Goal: Feedback & Contribution: Contribute content

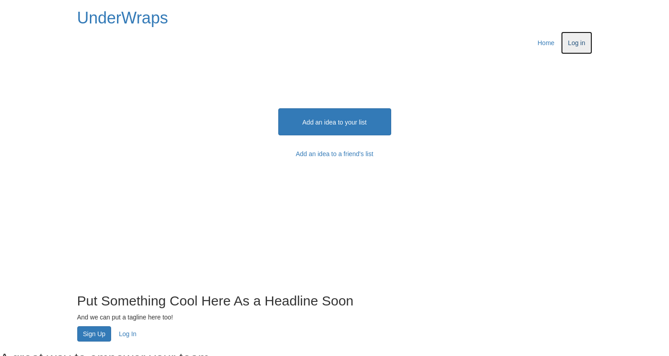
click at [565, 32] on link "Log in" at bounding box center [576, 43] width 31 height 23
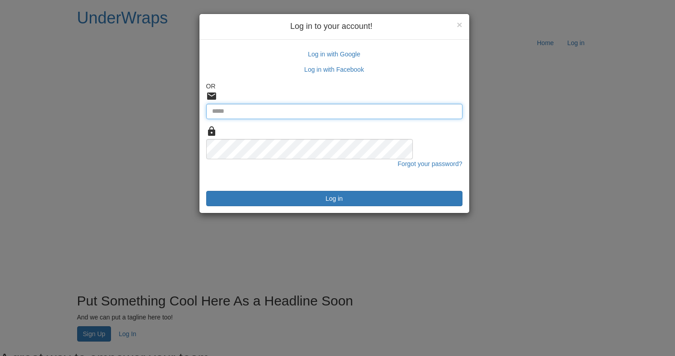
click at [359, 104] on input "Email" at bounding box center [334, 111] width 256 height 15
type input "**********"
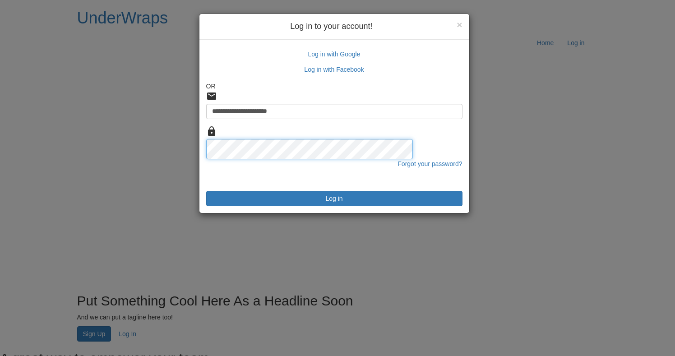
click at [206, 191] on button "Log in" at bounding box center [334, 198] width 256 height 15
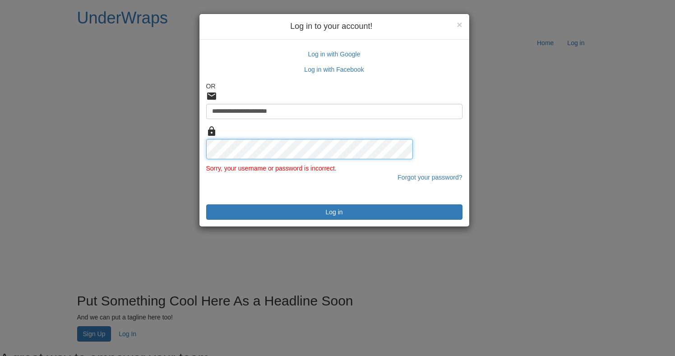
click at [206, 204] on button "Log in" at bounding box center [334, 211] width 256 height 15
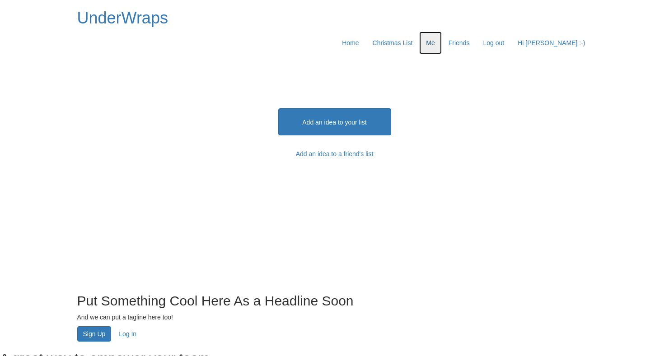
click at [432, 32] on link "Me" at bounding box center [430, 43] width 22 height 23
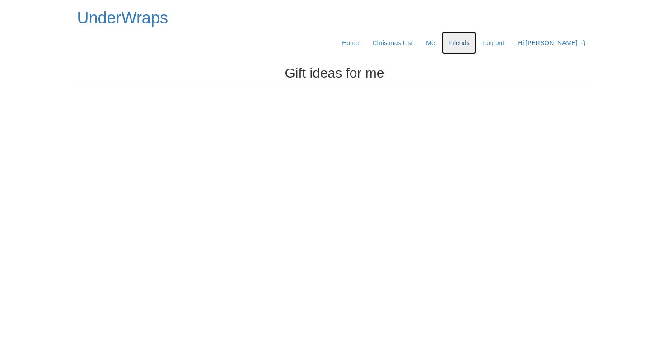
click at [472, 32] on link "Friends" at bounding box center [458, 43] width 35 height 23
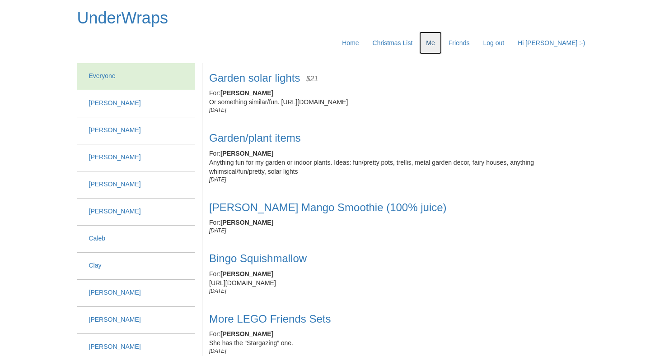
click at [433, 32] on link "Me" at bounding box center [430, 43] width 22 height 23
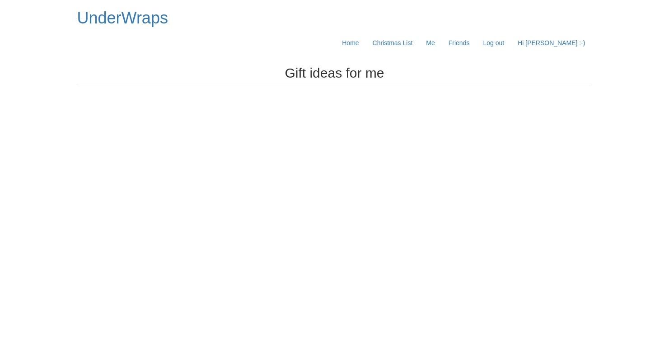
click at [336, 63] on h2 "Gift ideas for me" at bounding box center [334, 74] width 515 height 22
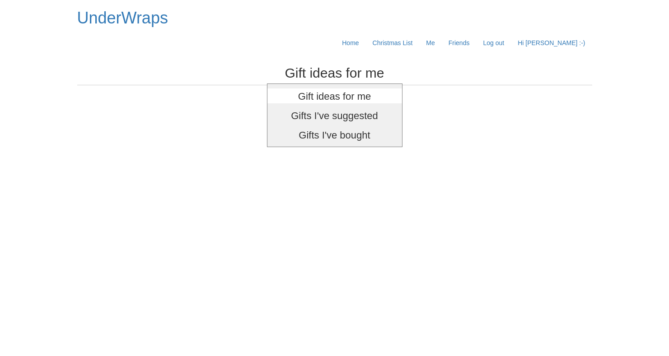
click at [323, 108] on h2 "Gifts I've suggested" at bounding box center [334, 115] width 135 height 15
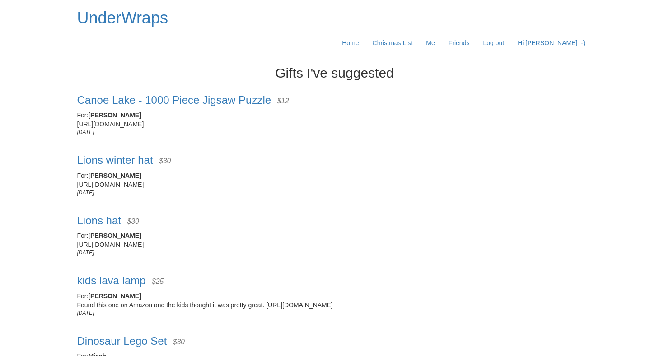
click at [352, 63] on h2 "Gifts I've suggested" at bounding box center [334, 74] width 515 height 22
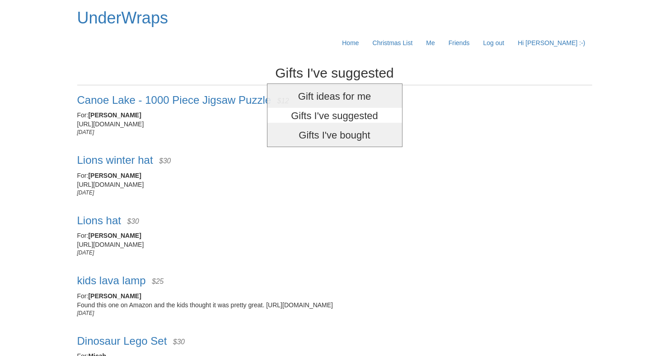
click at [346, 88] on h2 "Gift ideas for me" at bounding box center [334, 95] width 135 height 15
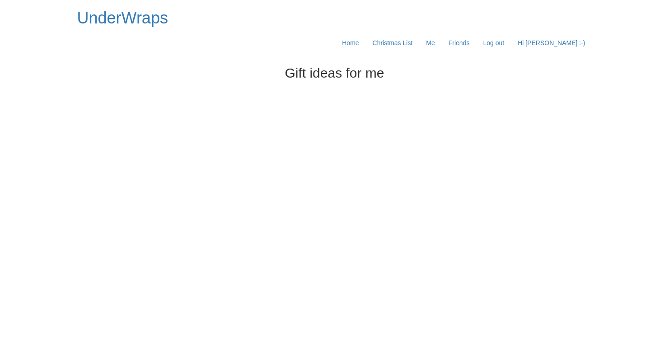
click at [353, 63] on h2 "Gift ideas for me" at bounding box center [334, 74] width 515 height 22
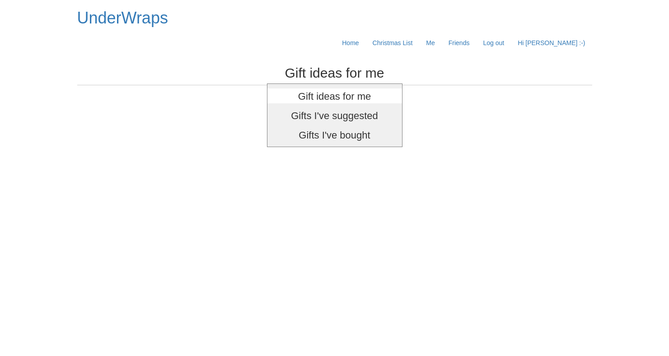
click at [341, 108] on h2 "Gifts I've suggested" at bounding box center [334, 115] width 135 height 15
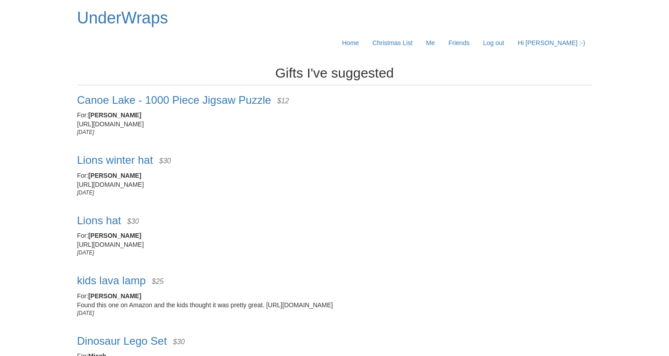
click at [352, 63] on h2 "Gifts I've suggested" at bounding box center [334, 74] width 515 height 22
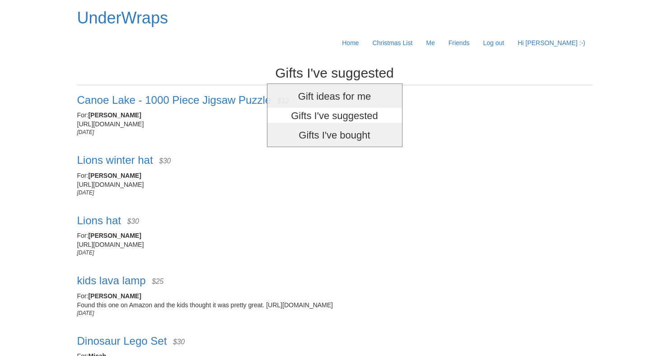
click at [335, 127] on h2 "Gifts I've bought" at bounding box center [334, 134] width 135 height 15
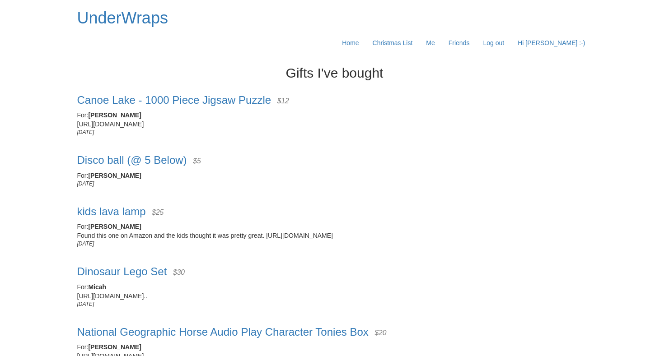
click at [351, 63] on h2 "Gifts I've bought" at bounding box center [334, 74] width 515 height 22
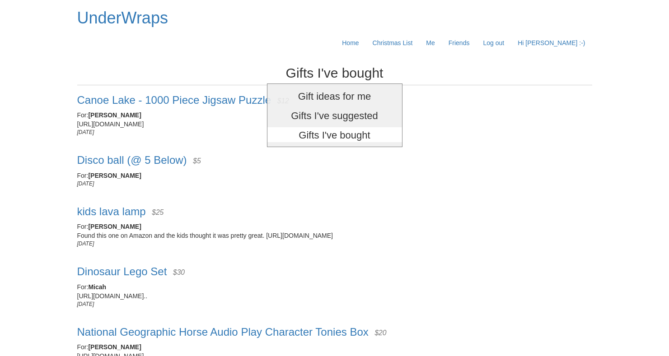
click at [336, 88] on h2 "Gift ideas for me" at bounding box center [334, 95] width 135 height 15
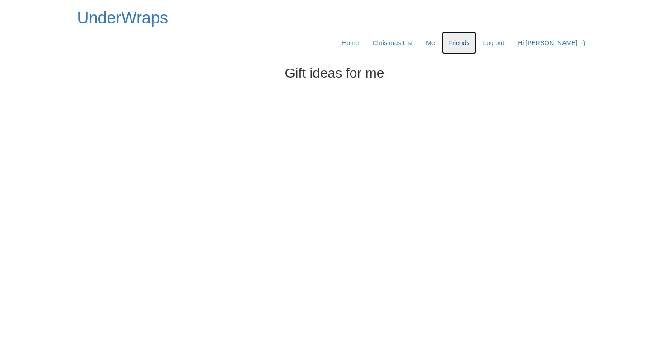
click at [465, 32] on link "Friends" at bounding box center [458, 43] width 35 height 23
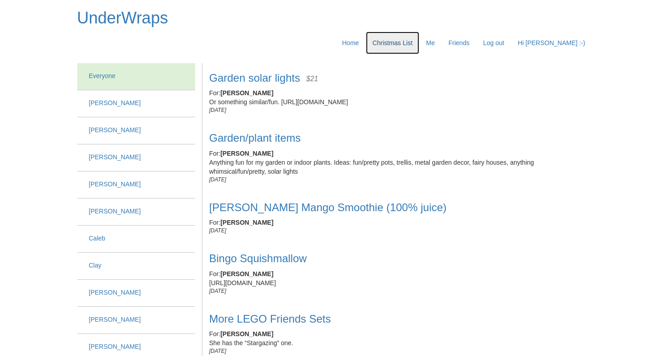
click at [395, 32] on link "Christmas List" at bounding box center [393, 43] width 54 height 23
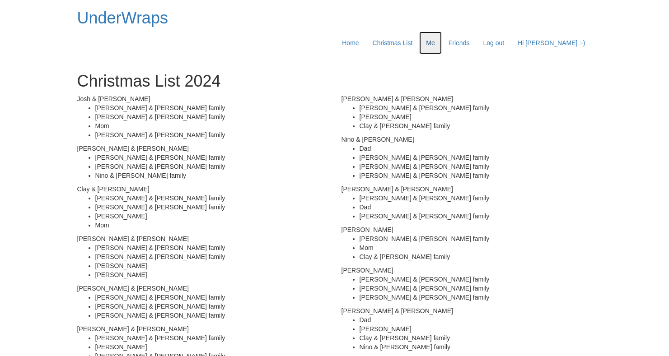
click at [431, 32] on link "Me" at bounding box center [430, 43] width 22 height 23
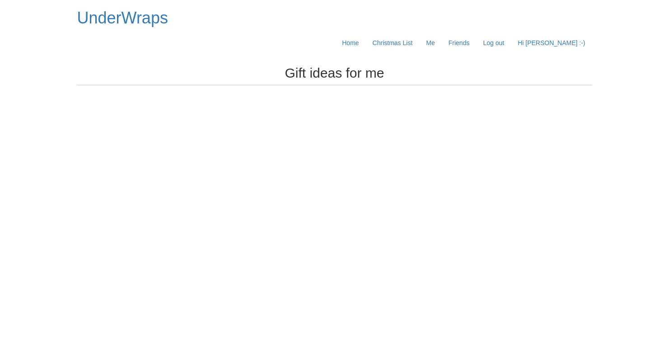
click at [592, 78] on icon at bounding box center [592, 78] width 0 height 0
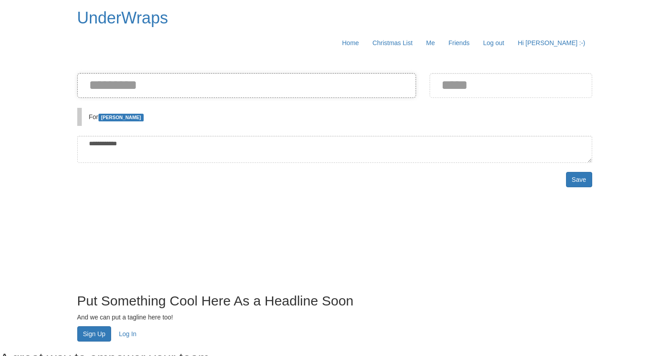
click at [220, 73] on input at bounding box center [246, 85] width 339 height 25
click at [222, 73] on input at bounding box center [246, 85] width 339 height 25
type input "**********"
type input "*****"
type textarea "**********"
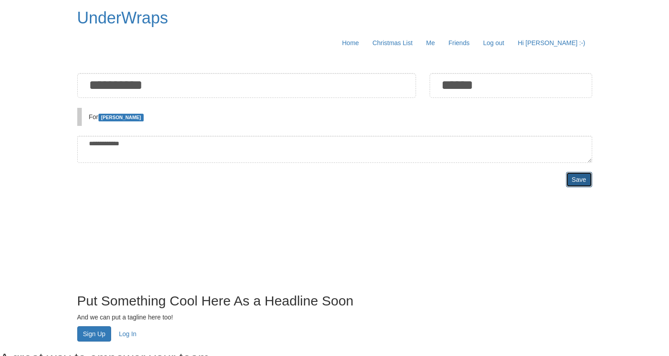
click at [570, 172] on button "Save" at bounding box center [579, 179] width 26 height 15
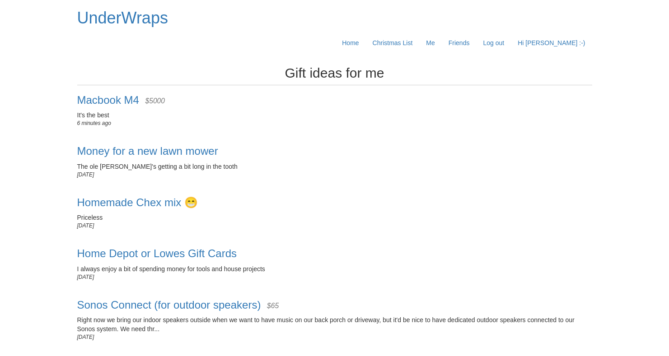
click at [464, 120] on div "6 minutes ago" at bounding box center [334, 124] width 515 height 8
click at [346, 32] on link "Home" at bounding box center [350, 43] width 30 height 23
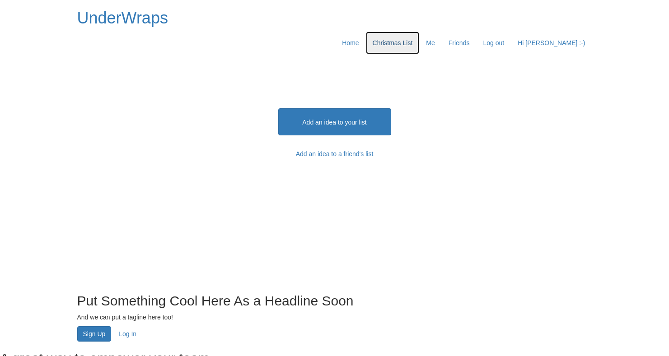
click at [394, 32] on link "Christmas List" at bounding box center [393, 43] width 54 height 23
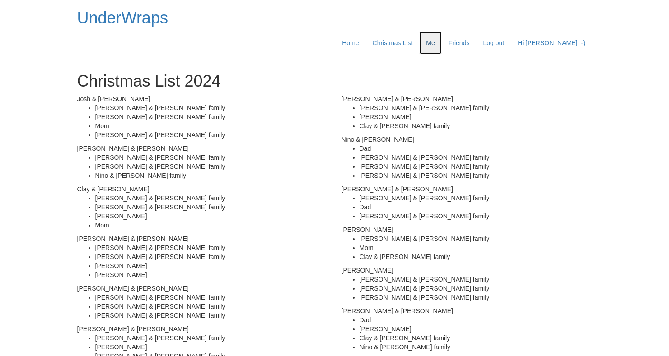
click at [432, 32] on link "Me" at bounding box center [430, 43] width 22 height 23
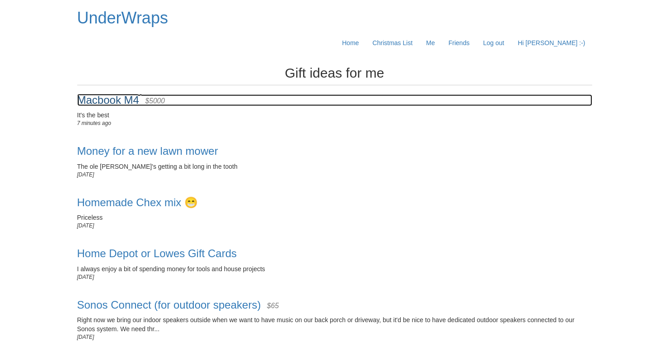
click at [113, 94] on span "Macbook M4" at bounding box center [108, 100] width 62 height 12
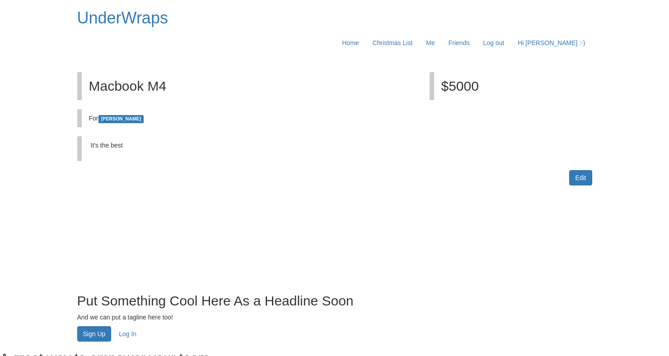
click at [144, 8] on div "UnderWraps Home Christmas List Me Friends Friends Settings Log in Log out Hi Na…" at bounding box center [334, 27] width 528 height 54
click at [136, 16] on span "UnderWraps" at bounding box center [122, 18] width 91 height 19
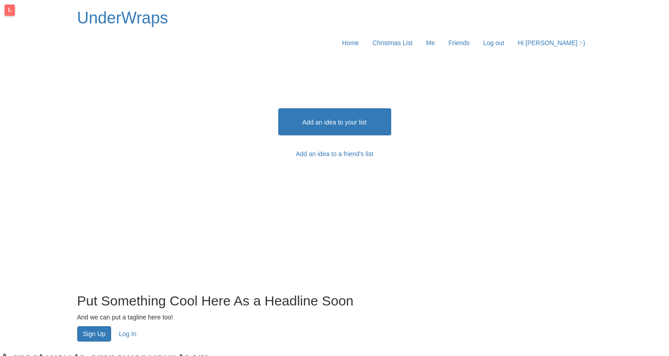
click at [7, 10] on div "L" at bounding box center [10, 10] width 10 height 11
click at [375, 32] on link "Christmas List" at bounding box center [393, 43] width 54 height 23
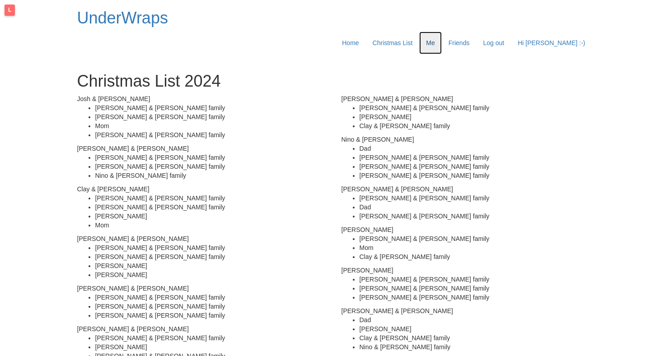
click at [433, 32] on link "Me" at bounding box center [430, 43] width 22 height 23
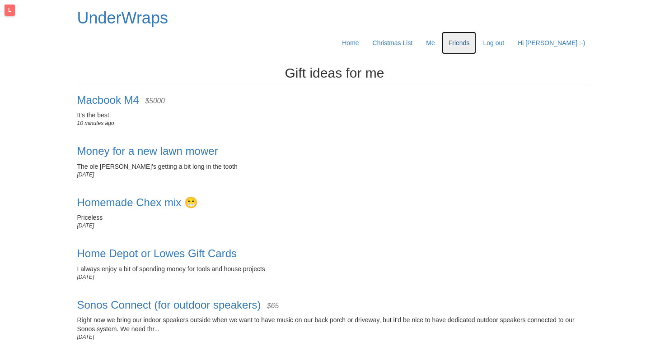
click at [470, 32] on link "Friends" at bounding box center [458, 43] width 35 height 23
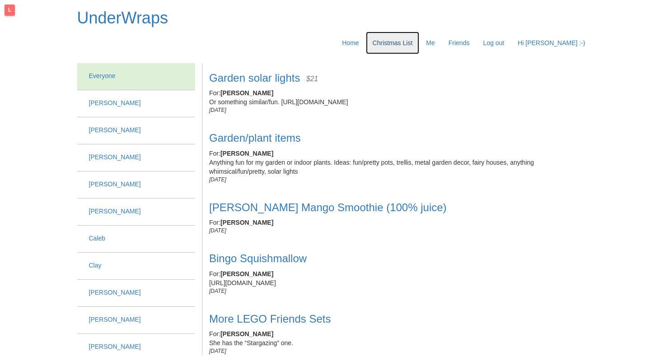
click at [386, 32] on link "Christmas List" at bounding box center [393, 43] width 54 height 23
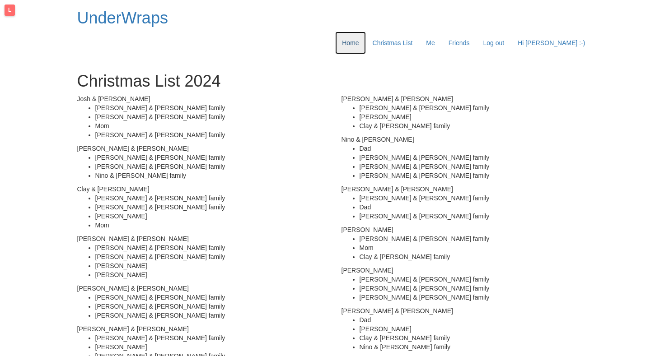
click at [336, 32] on link "Home" at bounding box center [350, 43] width 30 height 23
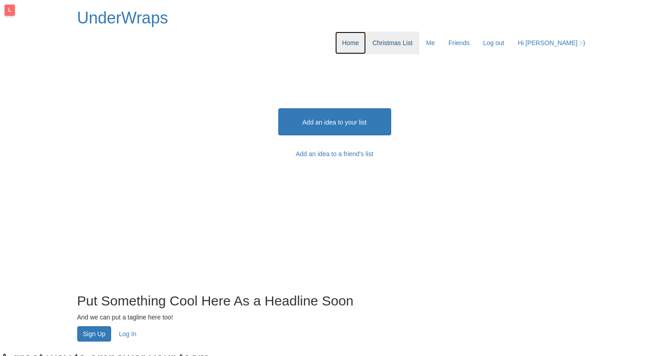
click at [382, 32] on link "Christmas List" at bounding box center [393, 43] width 54 height 23
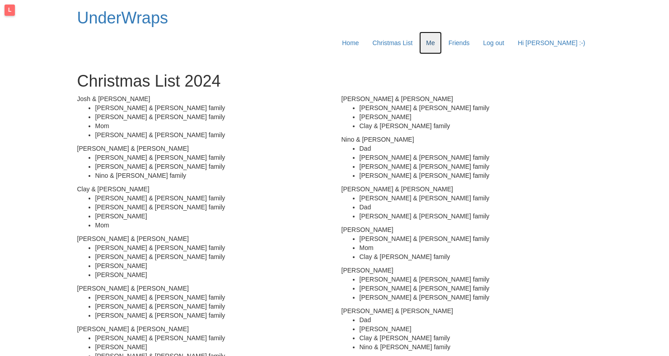
click at [434, 32] on link "Me" at bounding box center [430, 43] width 22 height 23
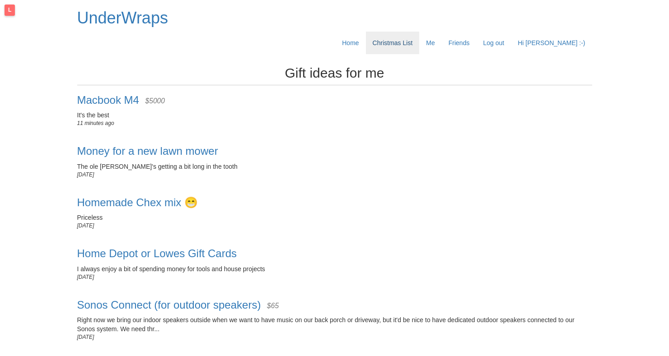
click at [391, 32] on link "Christmas List" at bounding box center [393, 43] width 54 height 23
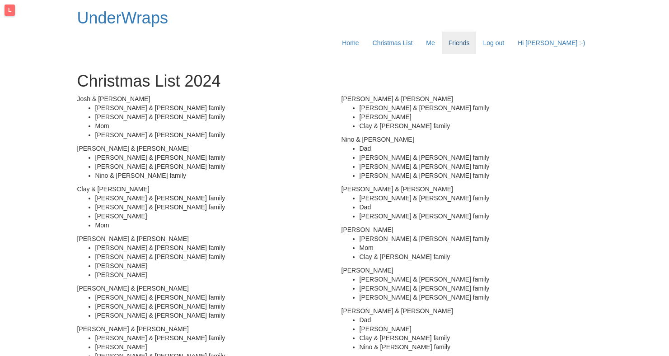
click at [474, 32] on link "Friends" at bounding box center [458, 43] width 35 height 23
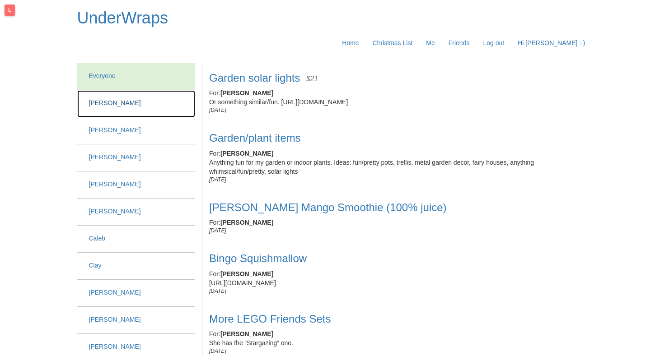
click at [127, 90] on li "[PERSON_NAME]" at bounding box center [136, 103] width 118 height 27
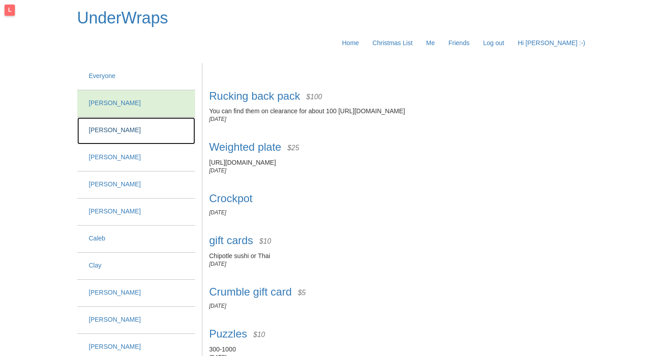
click at [119, 117] on li "[PERSON_NAME]" at bounding box center [136, 130] width 118 height 27
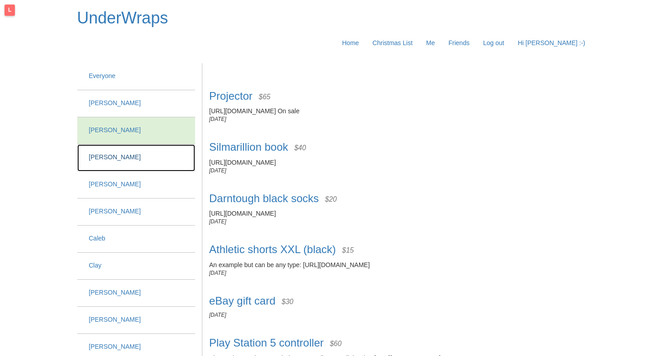
click at [118, 144] on li "[PERSON_NAME]" at bounding box center [136, 157] width 118 height 27
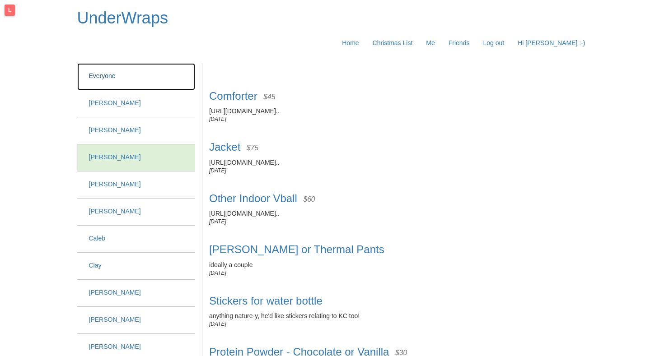
click at [116, 72] on span "Everyone" at bounding box center [102, 75] width 27 height 7
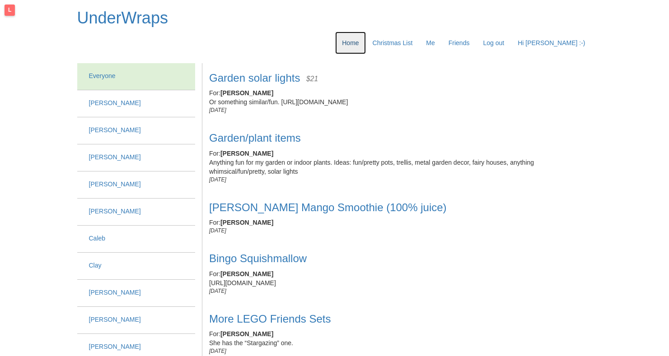
click at [343, 32] on link "Home" at bounding box center [350, 43] width 30 height 23
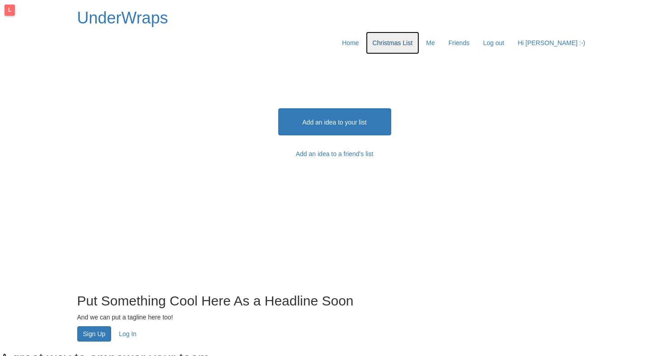
click at [373, 32] on link "Christmas List" at bounding box center [393, 43] width 54 height 23
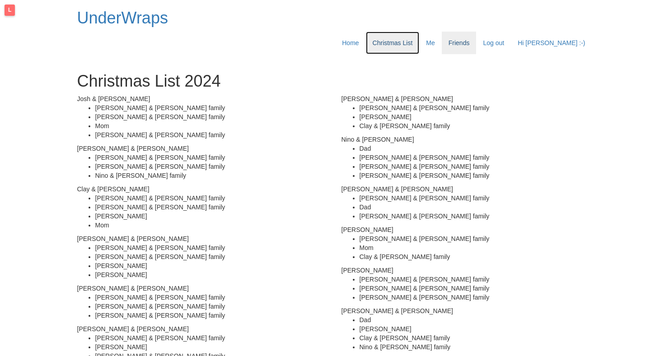
click at [466, 32] on link "Friends" at bounding box center [458, 43] width 35 height 23
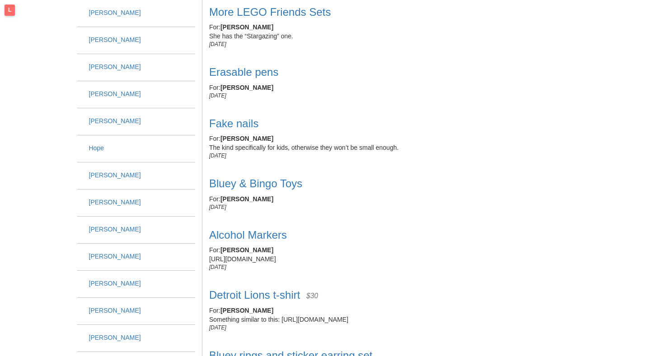
scroll to position [339, 0]
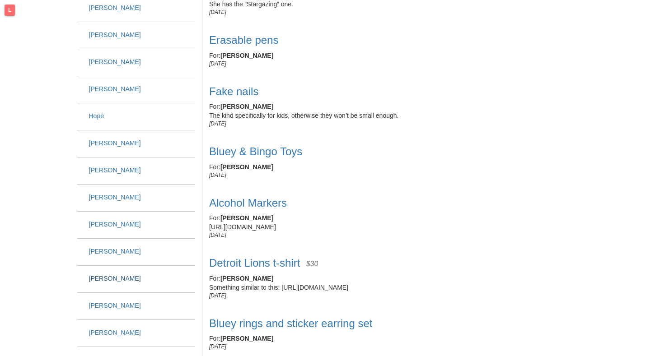
click at [106, 266] on li "[PERSON_NAME]" at bounding box center [136, 279] width 118 height 27
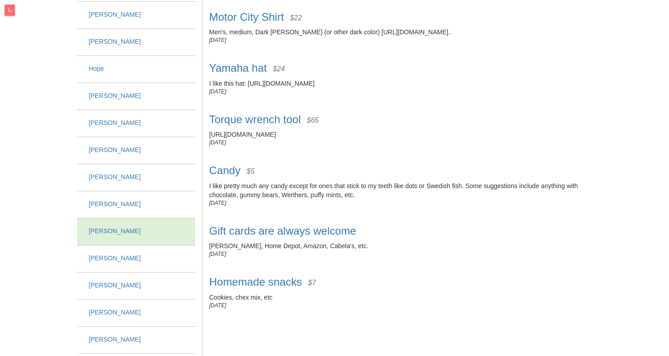
scroll to position [387, 0]
click at [119, 245] on li "[PERSON_NAME]" at bounding box center [136, 258] width 118 height 27
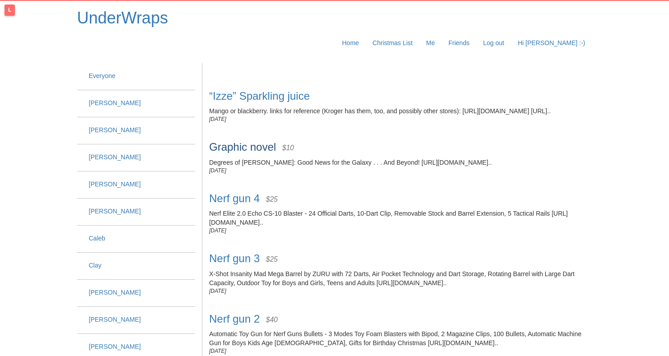
scroll to position [11, 0]
